Goal: Register for event/course

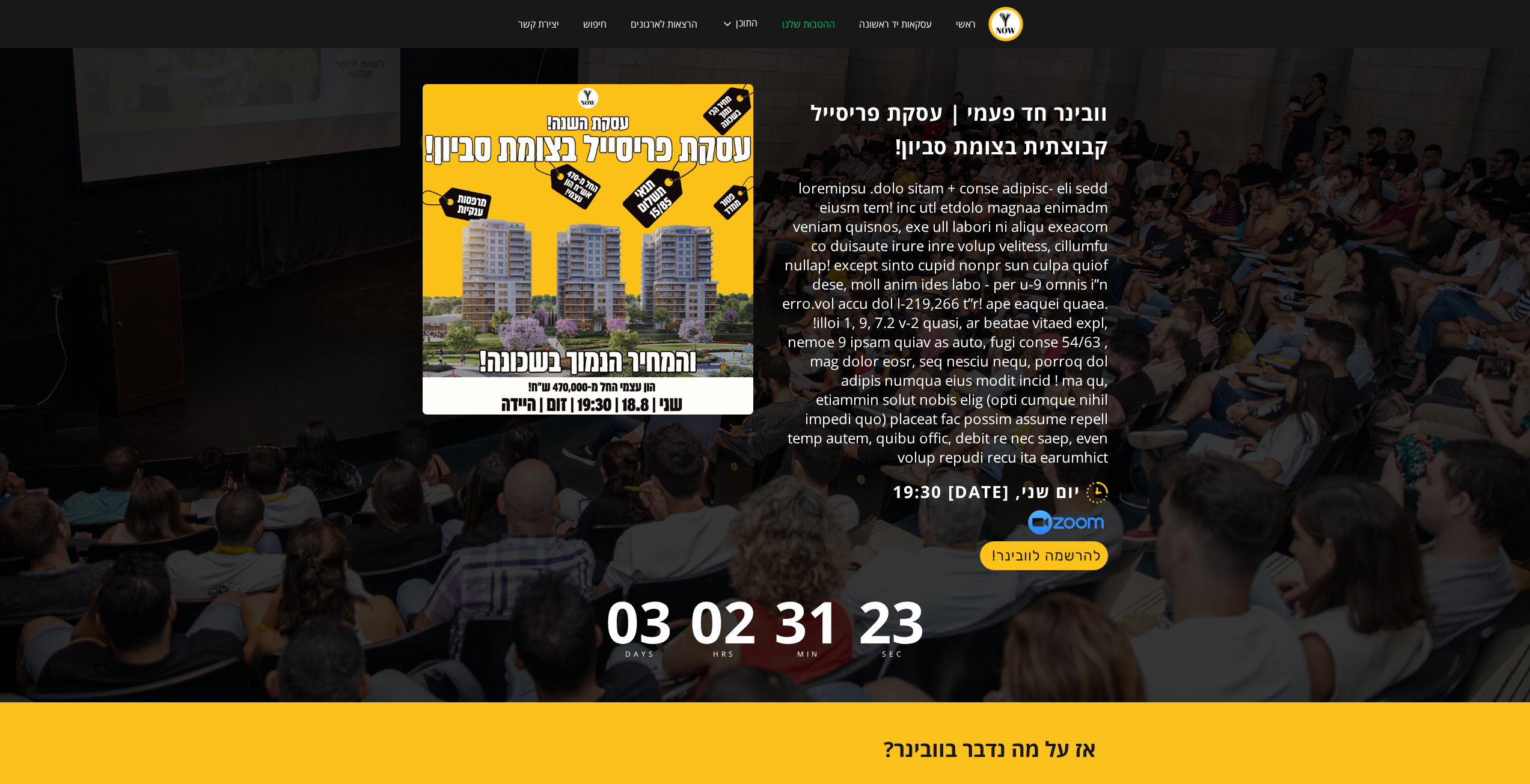
scroll to position [1090, 0]
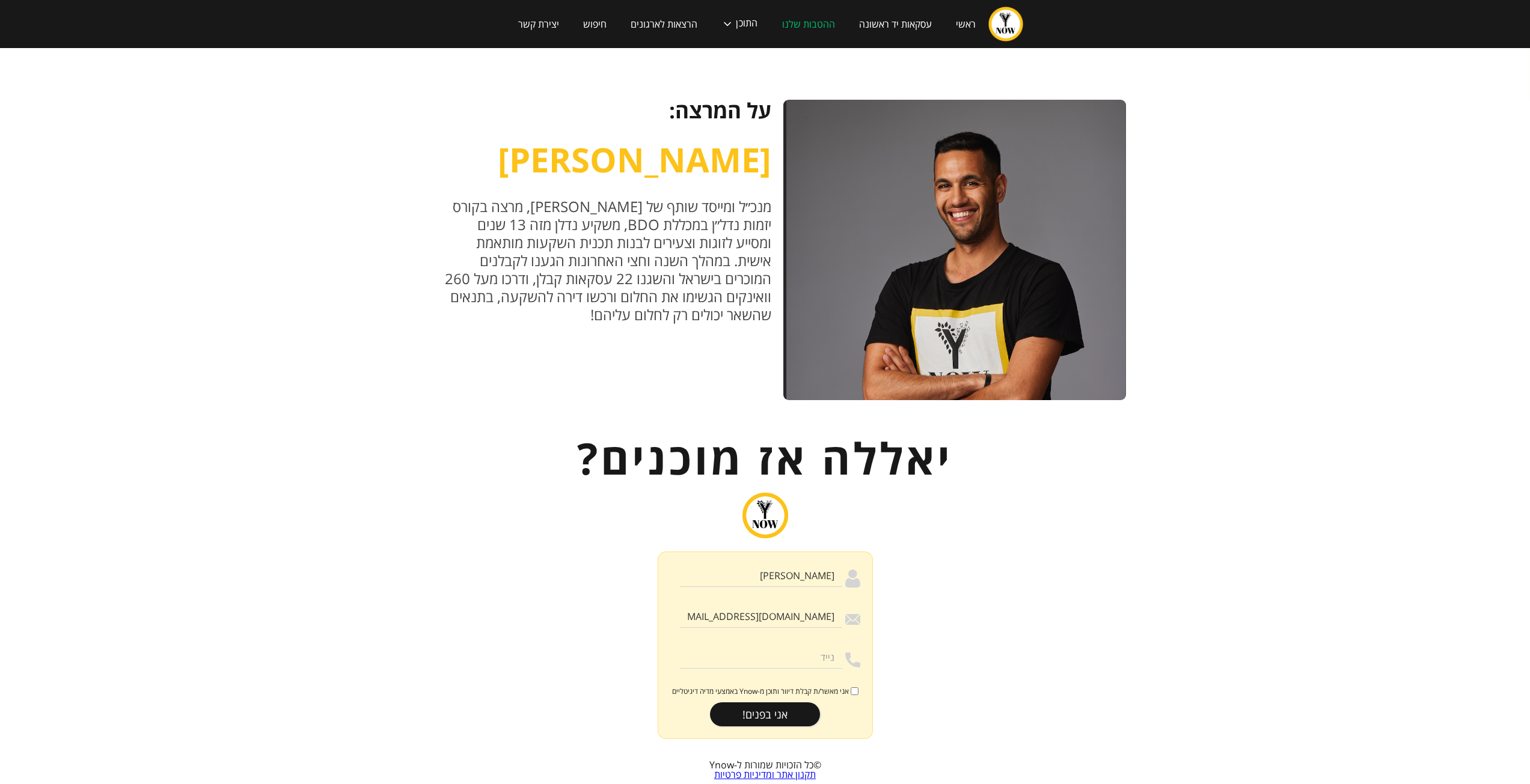
type input "[PHONE_NUMBER]"
click at [776, 703] on input "אני בפנים!" at bounding box center [765, 714] width 110 height 24
click at [857, 688] on input "אני מאשר/ת קבלת דיוור ותוכן מ-Ynow באמצעי מדיה דיגיטליים" at bounding box center [854, 692] width 8 height 8
checkbox input "true"
click at [794, 646] on input "[PHONE_NUMBER]" at bounding box center [761, 657] width 163 height 23
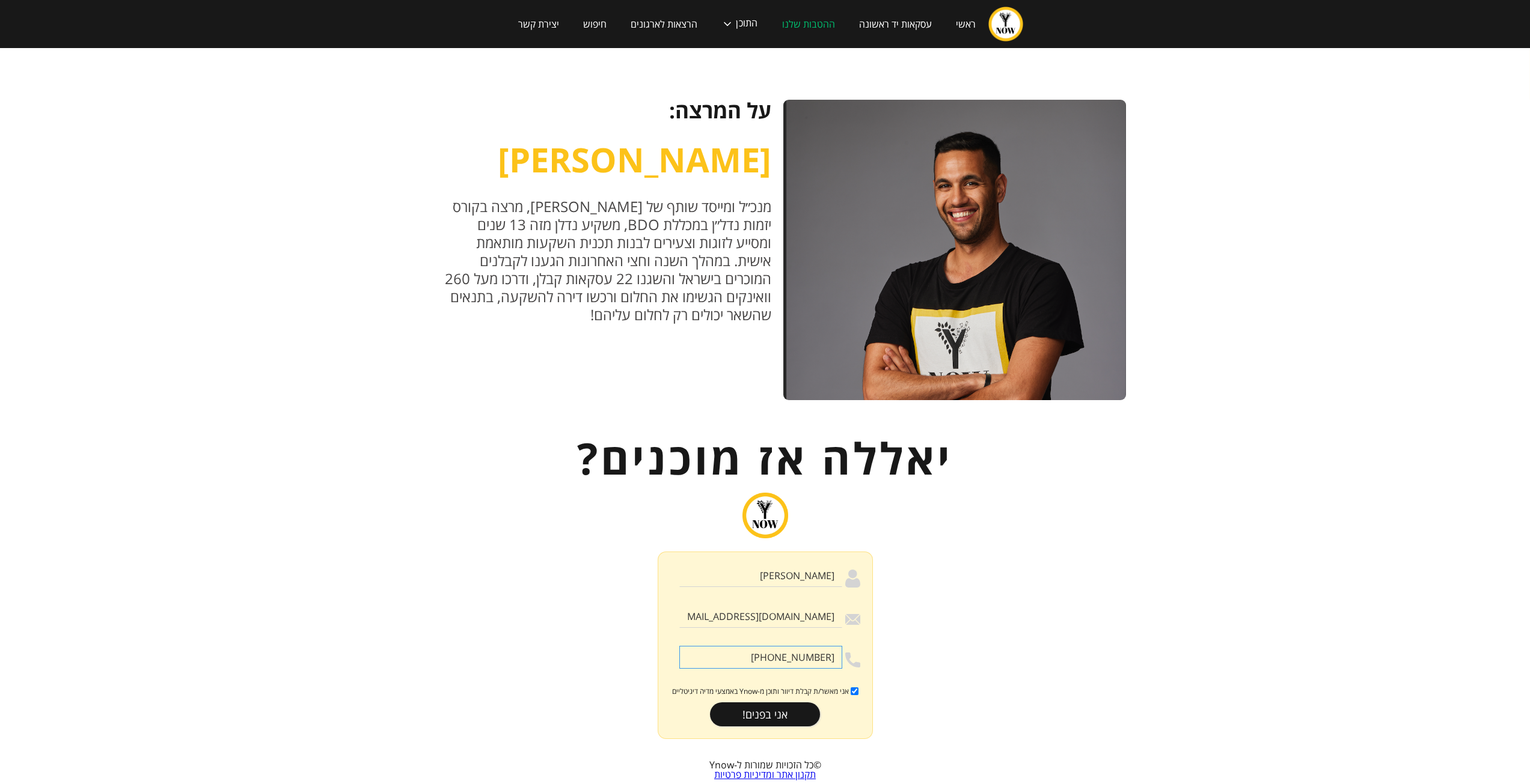
click at [794, 646] on input "[PHONE_NUMBER]" at bounding box center [761, 657] width 163 height 23
click at [822, 646] on input "[PHONE_NUMBER]" at bounding box center [761, 657] width 163 height 23
click at [832, 646] on input "[PHONE_NUMBER]" at bounding box center [761, 657] width 163 height 23
type input "[PHONE_NUMBER]"
click at [759, 704] on input "אני בפנים!" at bounding box center [765, 714] width 110 height 24
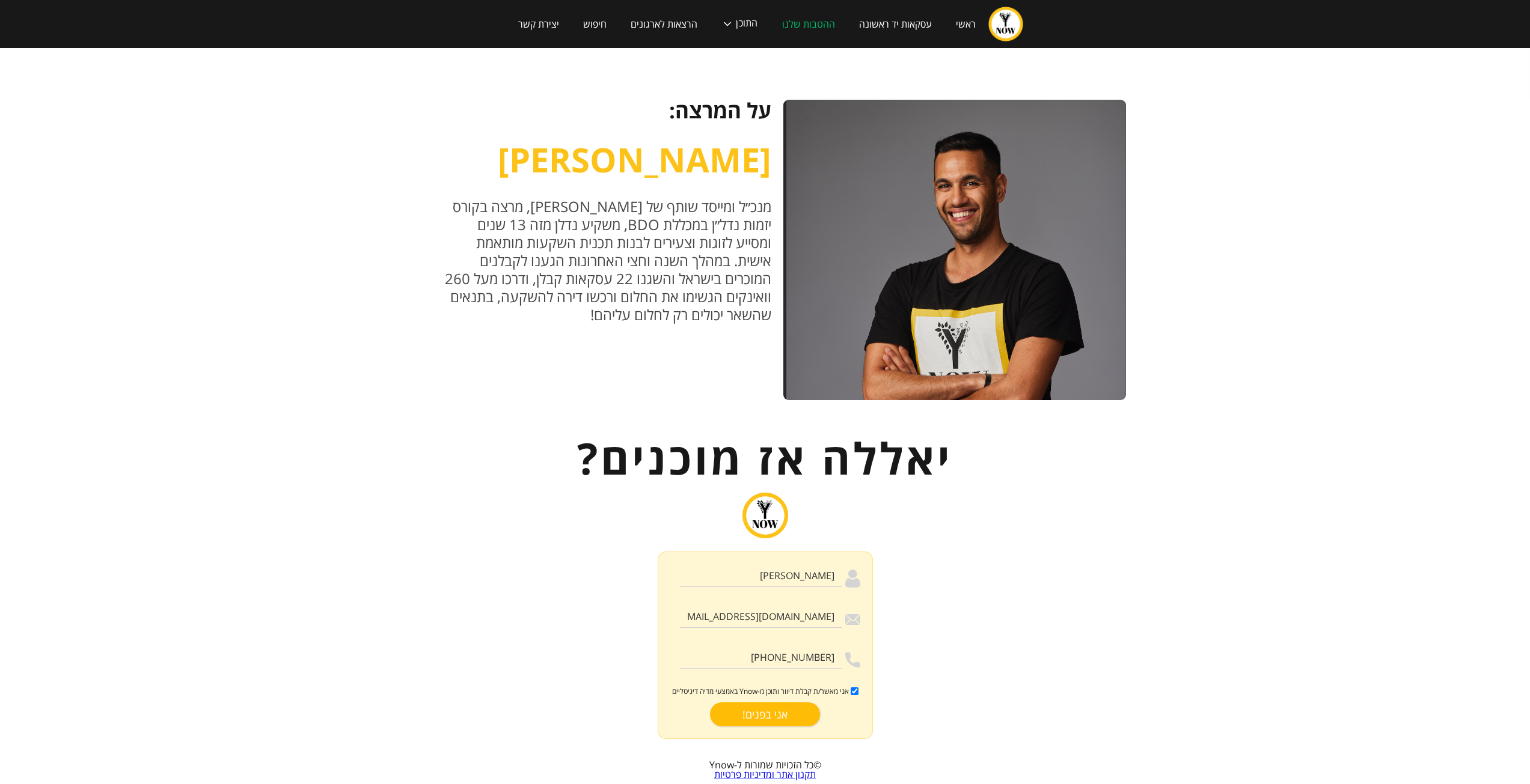
type input "רק שניה.."
